Goal: Information Seeking & Learning: Find specific fact

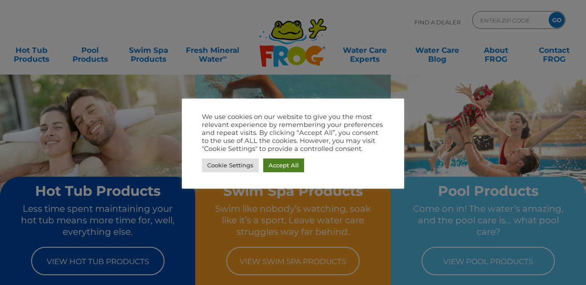
click at [279, 169] on link "Accept All" at bounding box center [283, 166] width 41 height 14
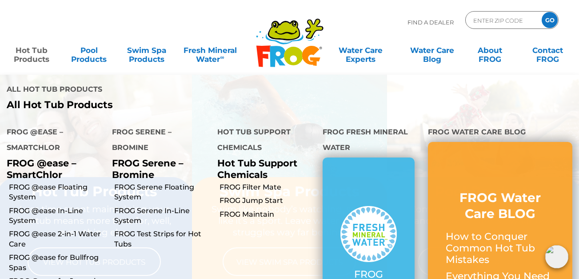
click at [42, 51] on link "Hot Tub Products" at bounding box center [31, 50] width 45 height 18
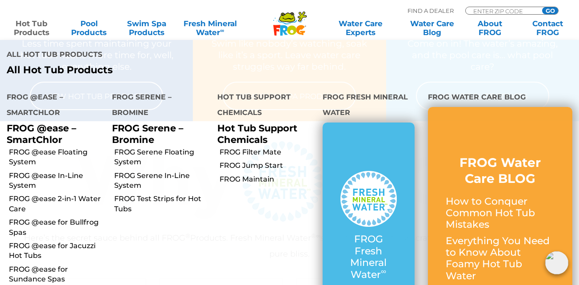
scroll to position [178, 0]
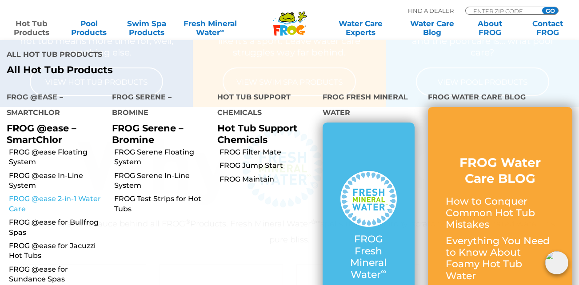
click at [58, 198] on link "FROG @ease 2-in-1 Water Care" at bounding box center [57, 204] width 96 height 20
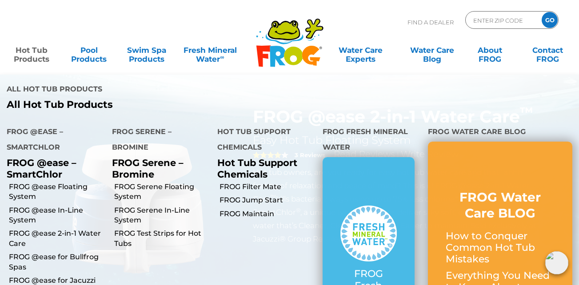
click at [32, 50] on link "Hot Tub Products" at bounding box center [31, 50] width 45 height 18
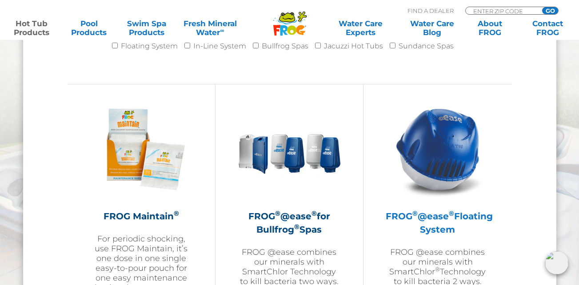
scroll to position [978, 0]
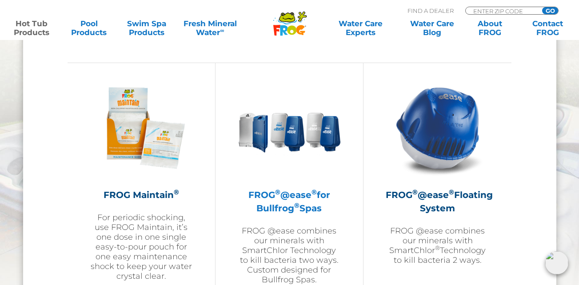
click at [273, 201] on h2 "FROG ® @ease ® for Bullfrog ® Spas" at bounding box center [289, 201] width 103 height 27
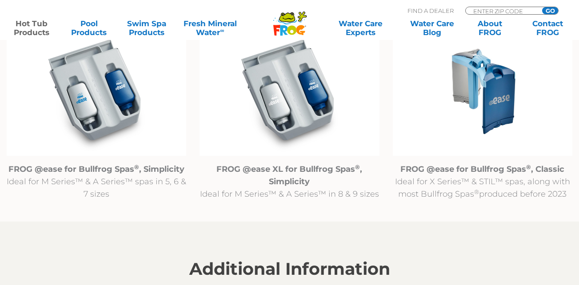
scroll to position [934, 0]
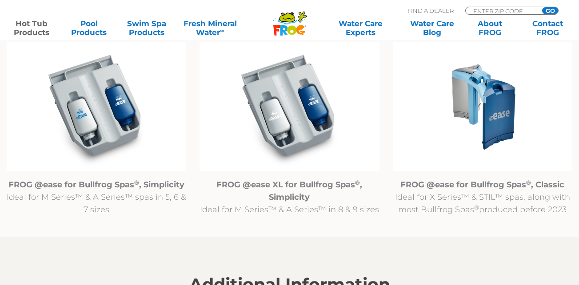
click at [479, 108] on img at bounding box center [483, 107] width 180 height 130
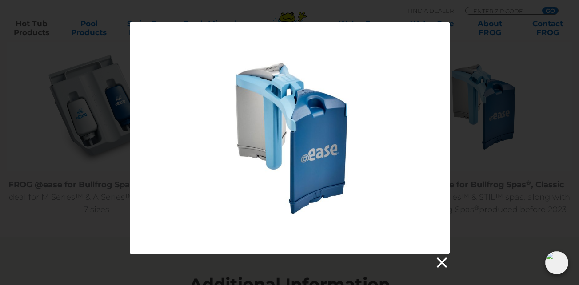
click at [437, 259] on link at bounding box center [441, 262] width 13 height 13
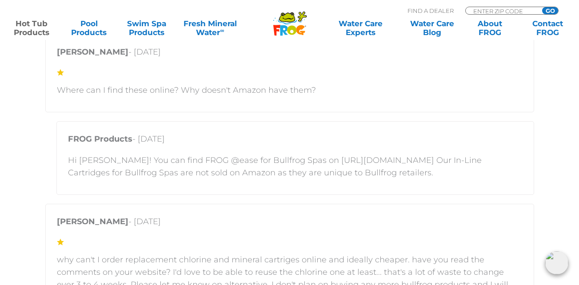
scroll to position [1689, 0]
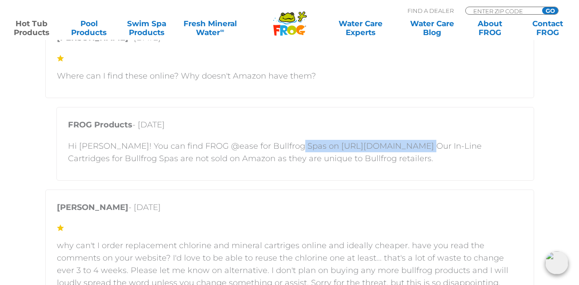
drag, startPoint x: 401, startPoint y: 149, endPoint x: 285, endPoint y: 151, distance: 115.6
click at [285, 151] on p "Hi Matt! You can find FROG @ease for Bullfrog Spas on https://shop.bullfrogspas…" at bounding box center [295, 152] width 455 height 25
copy p "https://shop.bullfrogspas.com"
click at [429, 92] on div "Matt Collins - April 7, 2025 Where can I find these online? Why doesn't Amazon …" at bounding box center [289, 59] width 489 height 78
